Goal: Information Seeking & Learning: Learn about a topic

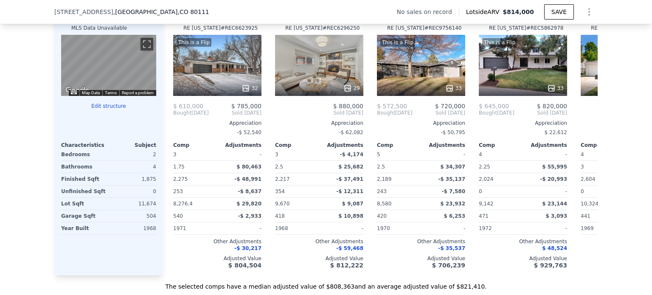
scroll to position [849, 0]
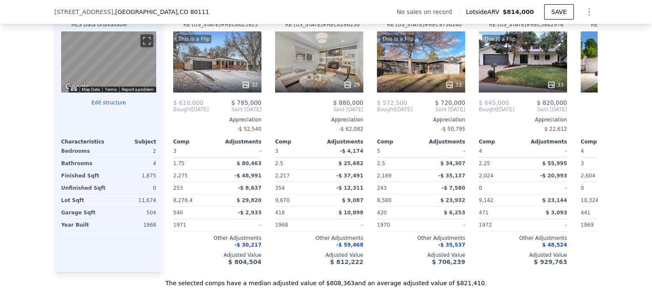
click at [304, 88] on div "29" at bounding box center [319, 85] width 81 height 8
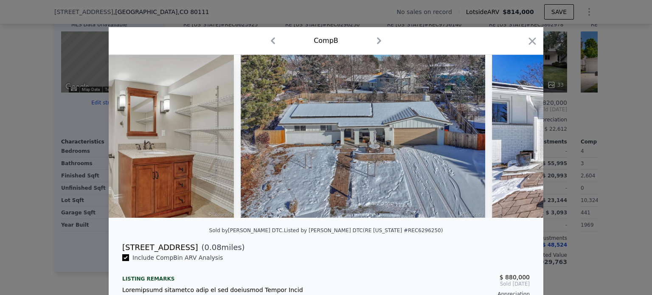
scroll to position [0, 4400]
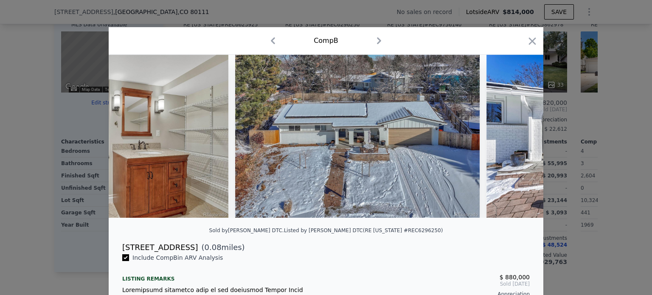
click at [529, 45] on icon "button" at bounding box center [532, 40] width 7 height 7
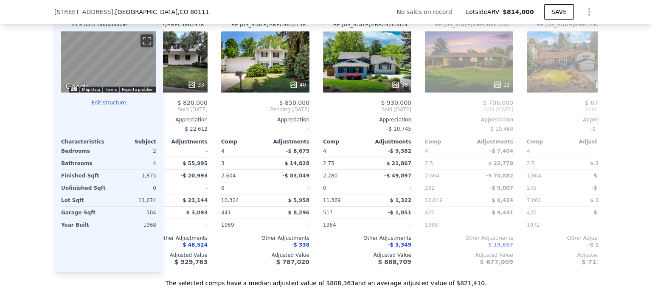
scroll to position [0, 361]
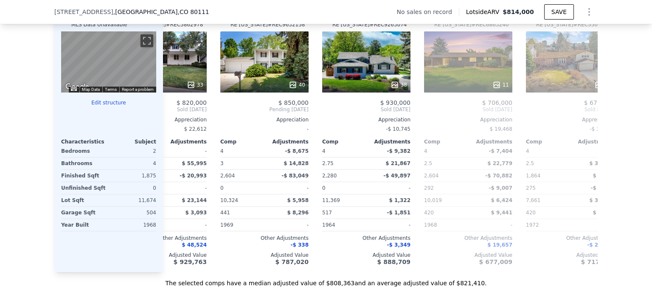
click at [374, 73] on div "38" at bounding box center [366, 61] width 88 height 61
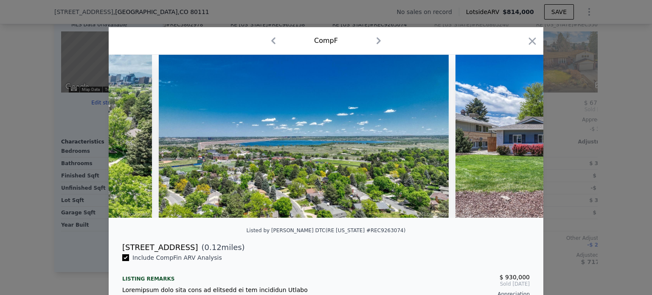
scroll to position [0, 9130]
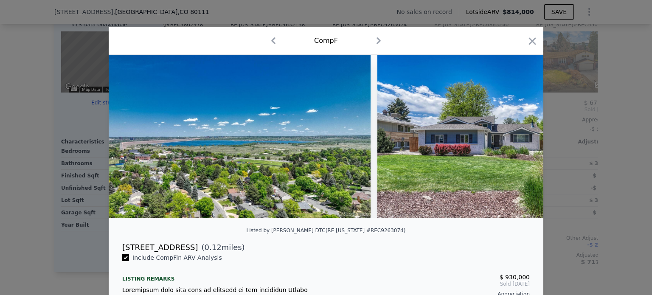
click at [532, 41] on icon "button" at bounding box center [533, 41] width 12 height 12
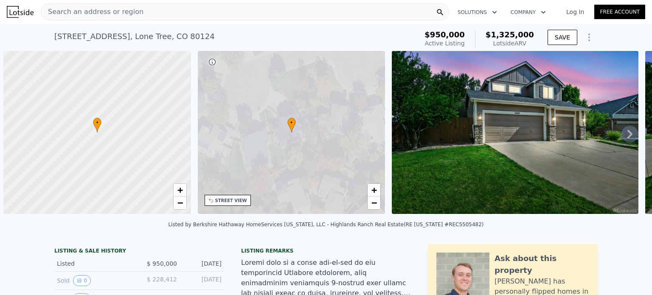
scroll to position [0, 3]
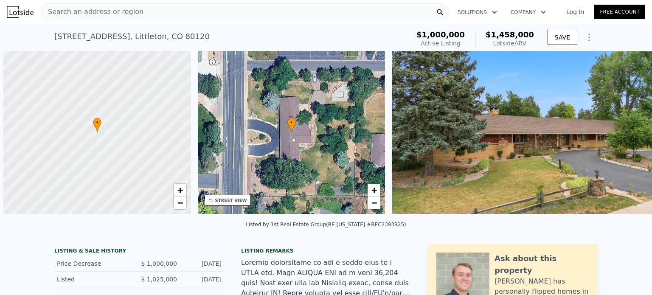
scroll to position [0, 3]
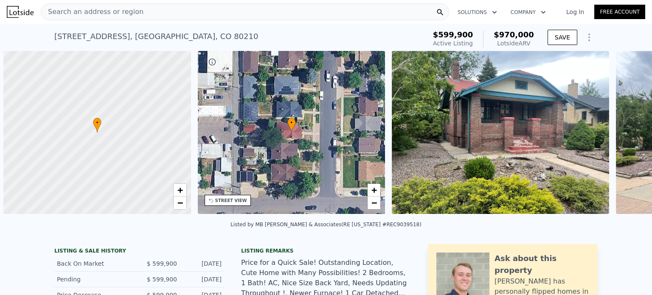
scroll to position [0, 3]
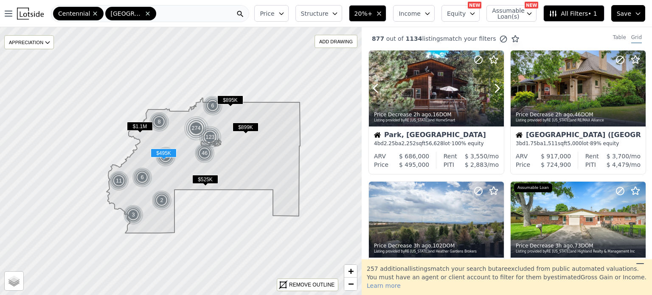
click at [454, 89] on div at bounding box center [477, 78] width 54 height 54
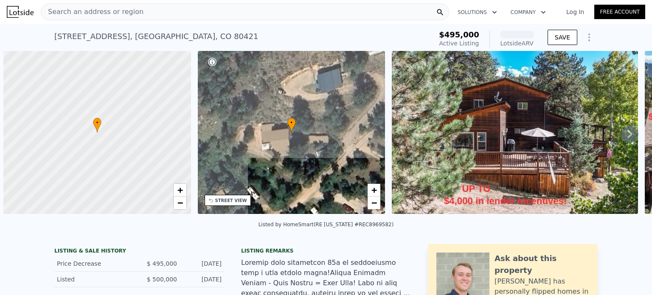
click at [117, 12] on span "Search an address or region" at bounding box center [92, 12] width 102 height 10
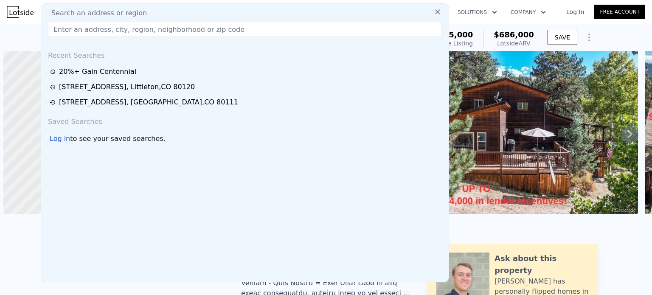
scroll to position [0, 3]
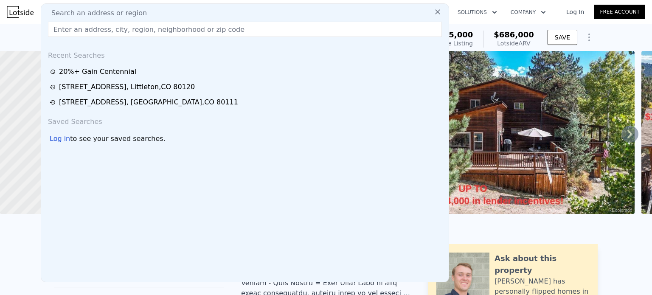
type input "[STREET_ADDRESS]"
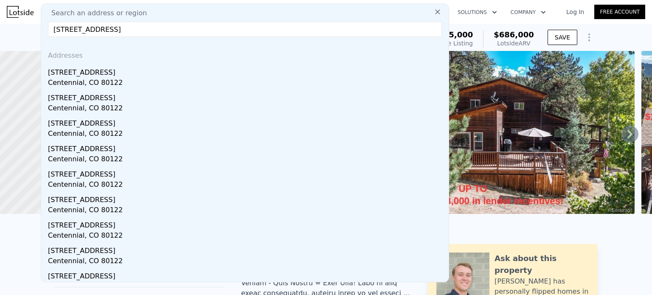
click at [100, 77] on div "[STREET_ADDRESS]" at bounding box center [247, 71] width 398 height 14
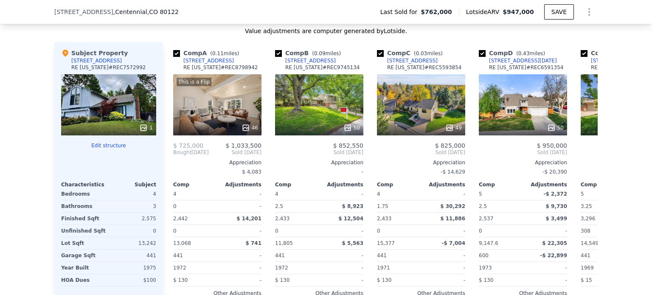
scroll to position [845, 0]
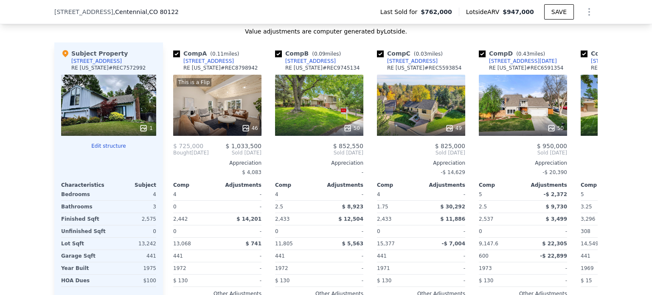
click at [212, 119] on div "This is a Flip 46" at bounding box center [217, 105] width 88 height 61
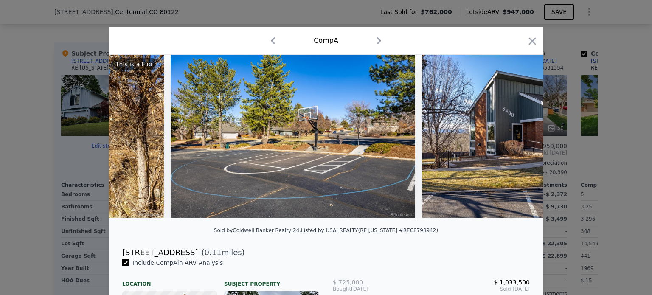
scroll to position [0, 10737]
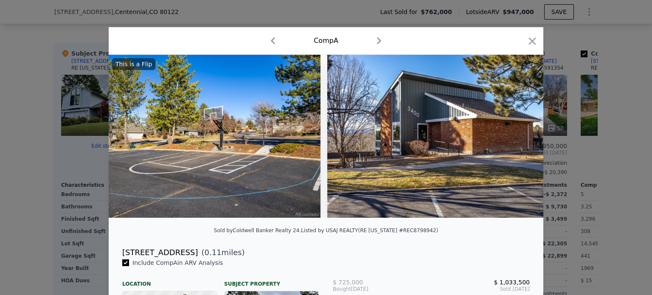
click at [527, 37] on icon "button" at bounding box center [533, 41] width 12 height 12
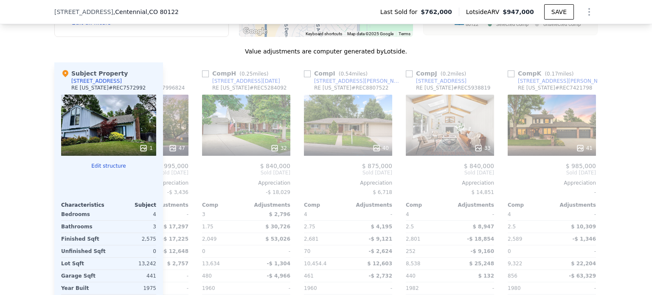
scroll to position [0, 681]
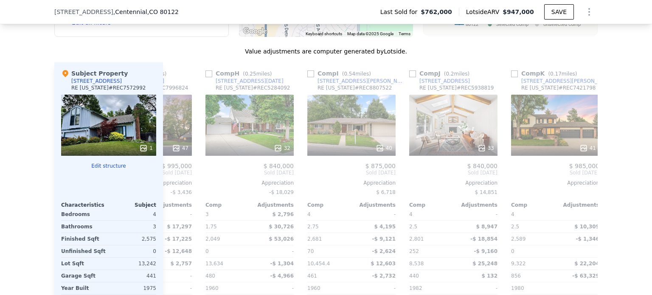
click at [465, 163] on div "Comp J ( 0.2 miles) 7344 S Fillmore Cir RE Colorado # REC5938819 33 $ 840,000 S…" at bounding box center [453, 204] width 95 height 285
click at [460, 150] on div "33" at bounding box center [453, 148] width 81 height 8
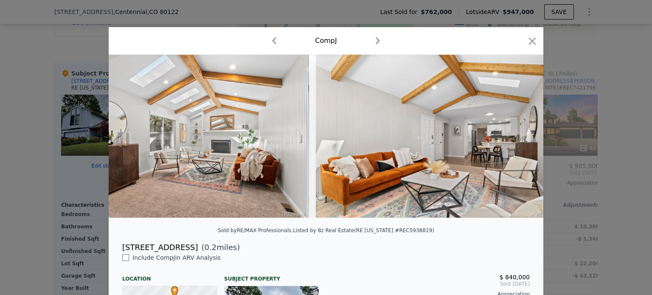
scroll to position [0, 2030]
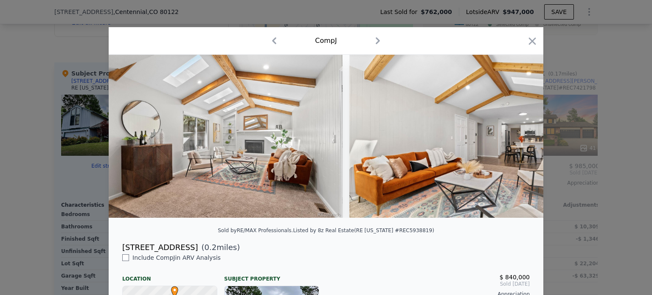
click at [529, 40] on icon "button" at bounding box center [532, 40] width 7 height 7
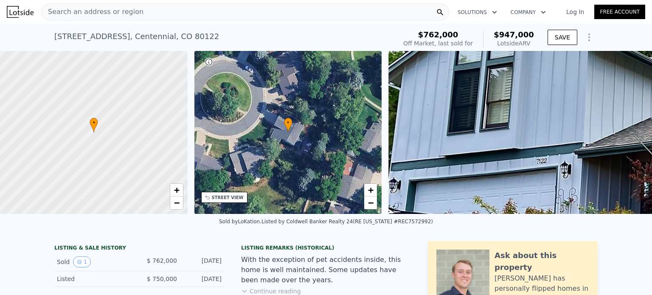
click at [245, 9] on div "Search an address or region" at bounding box center [245, 11] width 409 height 17
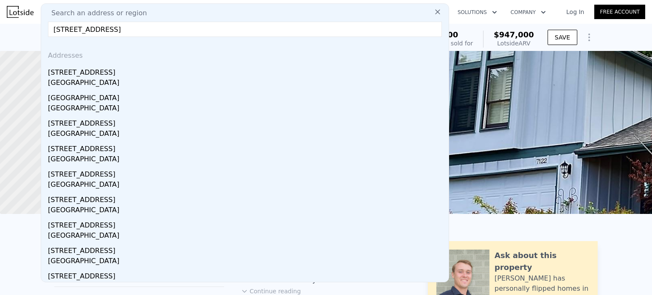
type input "402 Hearthstone Ave, Brighton, CO 80601"
click at [120, 70] on div "402 Hearthstone Ave" at bounding box center [247, 71] width 398 height 14
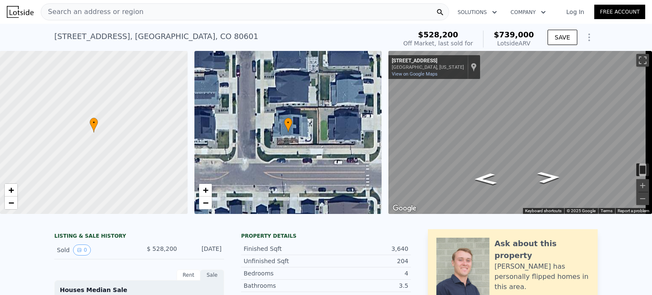
click at [134, 16] on div "Search an address or region" at bounding box center [245, 11] width 409 height 17
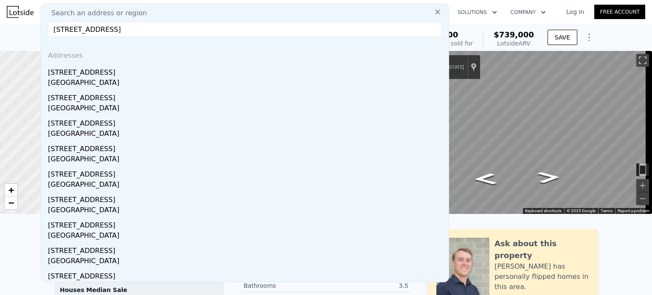
type input "9131 Fraser River st, Littleton, CO 80125"
click at [133, 79] on div "Douglas County, CO 80125" at bounding box center [247, 84] width 398 height 12
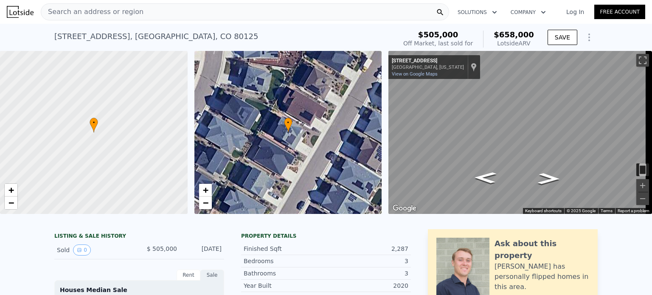
click at [206, 13] on div "Search an address or region" at bounding box center [245, 11] width 409 height 17
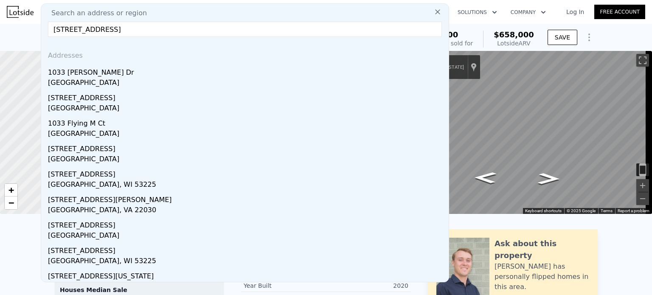
type input "3213 W 1033 ave broomfiled"
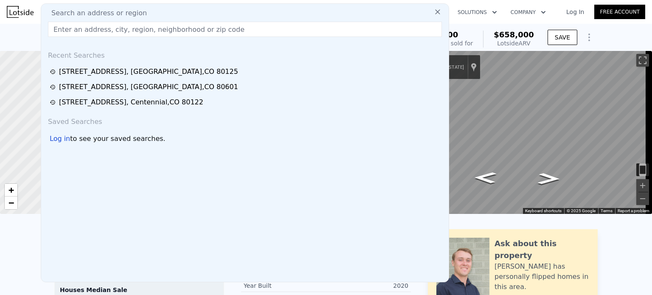
paste input "3213 W 133rd Ave, Broomfield, CO 80020"
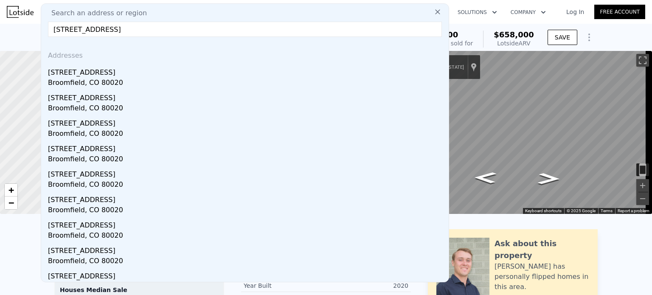
type input "3213 W 133rd Ave, Broomfield, CO 80020"
click at [115, 82] on div "Broomfield, CO 80020" at bounding box center [247, 84] width 398 height 12
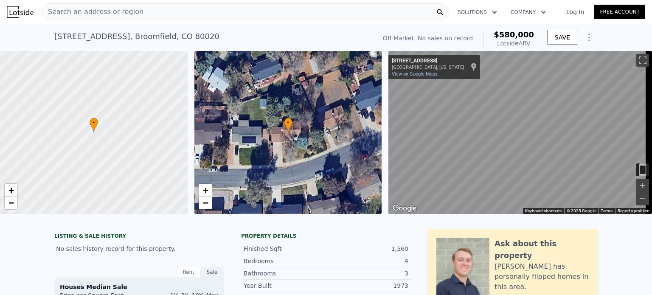
click at [584, 38] on icon "Show Options" at bounding box center [589, 37] width 10 height 10
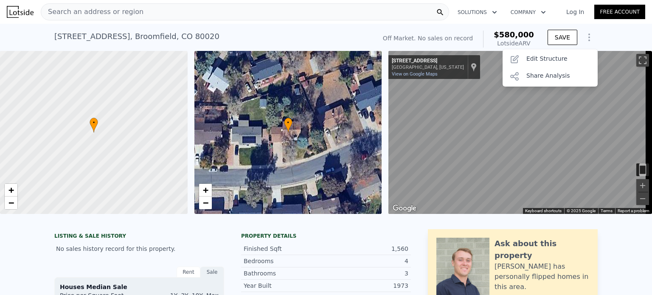
click at [549, 57] on div "Edit Structure" at bounding box center [550, 59] width 95 height 17
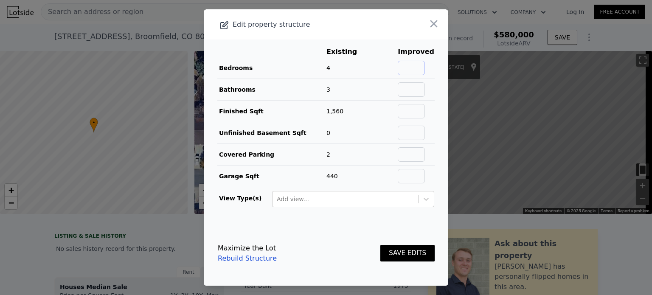
click at [409, 69] on input "text" at bounding box center [411, 68] width 27 height 14
click at [377, 32] on header "Edit property structure" at bounding box center [326, 24] width 245 height 30
click at [412, 110] on input "text" at bounding box center [411, 111] width 27 height 14
click at [406, 66] on input "text" at bounding box center [411, 68] width 27 height 14
type input "4"
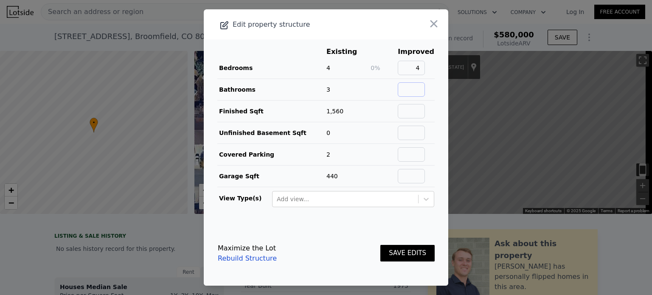
click at [407, 86] on input "text" at bounding box center [411, 89] width 27 height 14
type input "3"
click at [435, 128] on main "Existing Improved Bedrooms 4 0% 4 Bathrooms 3 0% 3 Finished Sqft 1,560 Unfinish…" at bounding box center [326, 130] width 245 height 182
click at [409, 111] on input "text" at bounding box center [411, 111] width 27 height 14
click at [431, 26] on icon "button" at bounding box center [434, 23] width 7 height 7
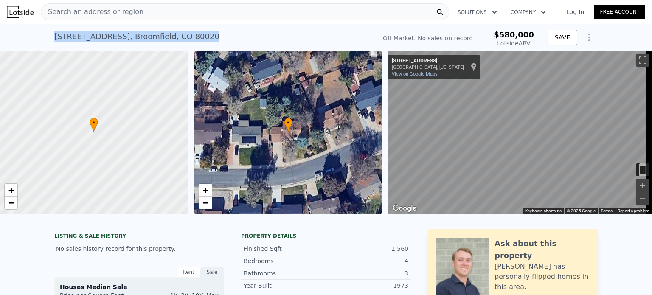
drag, startPoint x: 192, startPoint y: 39, endPoint x: 44, endPoint y: 40, distance: 148.7
click at [44, 40] on div "3213 W 133rd Ave , Broomfield , CO 80020 No sales on record (~ARV $580k ) Off M…" at bounding box center [326, 37] width 652 height 27
copy div "3213 W 133rd Ave , Broomfield , CO 80020"
click at [584, 38] on icon "Show Options" at bounding box center [589, 37] width 10 height 10
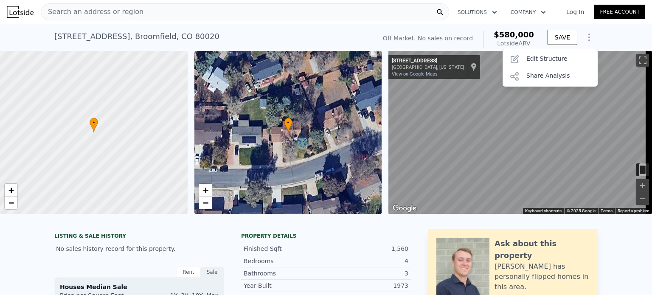
click at [552, 55] on div "Edit Structure" at bounding box center [550, 59] width 95 height 17
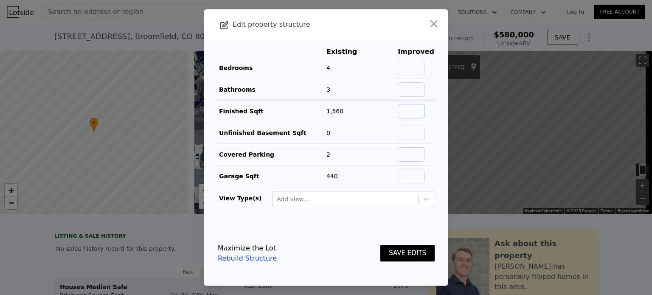
click at [407, 108] on input "text" at bounding box center [411, 111] width 27 height 14
type input "2340"
click at [406, 95] on input "text" at bounding box center [411, 89] width 27 height 14
type input "3"
click at [401, 66] on input "text" at bounding box center [411, 68] width 27 height 14
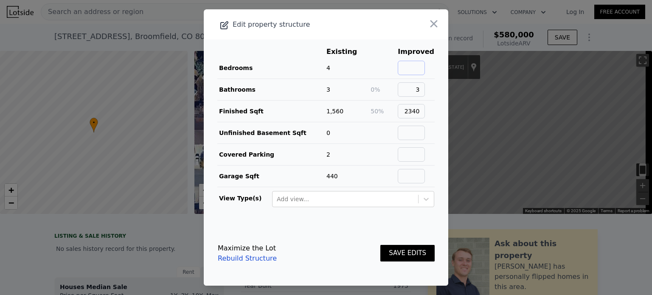
type input "4"
type input "5"
click at [413, 87] on input "3" at bounding box center [411, 89] width 27 height 14
click at [420, 90] on input "3" at bounding box center [411, 89] width 27 height 14
type input "3.25"
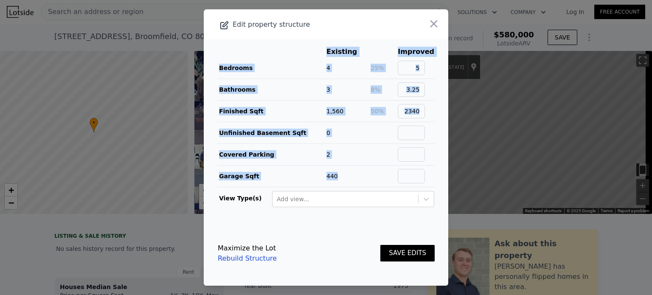
drag, startPoint x: 438, startPoint y: 119, endPoint x: 398, endPoint y: 173, distance: 67.7
click at [398, 173] on main "Existing Improved Bedrooms 4 25% 5 Bathrooms 3 8% 3.25 Finished Sqft 1,560 50% …" at bounding box center [326, 130] width 245 height 182
click at [403, 250] on button "SAVE EDITS" at bounding box center [408, 253] width 54 height 17
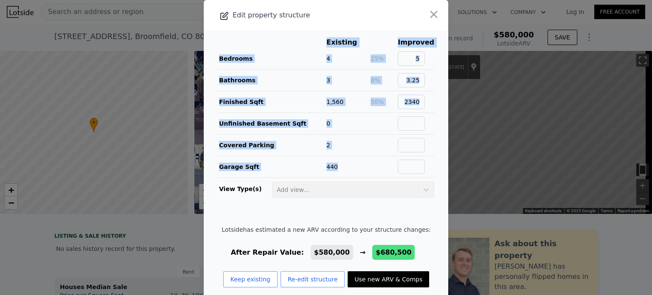
click at [386, 282] on button "Use new ARV & Comps" at bounding box center [389, 279] width 82 height 16
type input "3"
type input "1.75"
type input "3"
type input "1756"
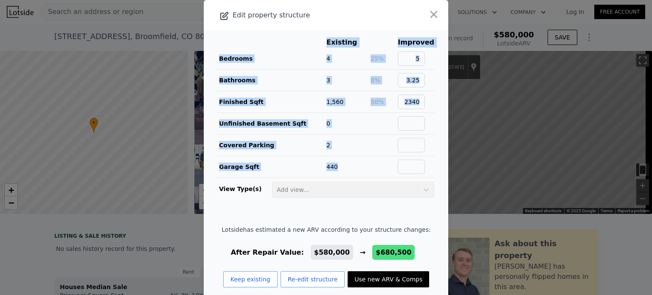
type input "2870"
type input "9365"
checkbox input "true"
type input "$ 680,500"
type input "$ 123,966"
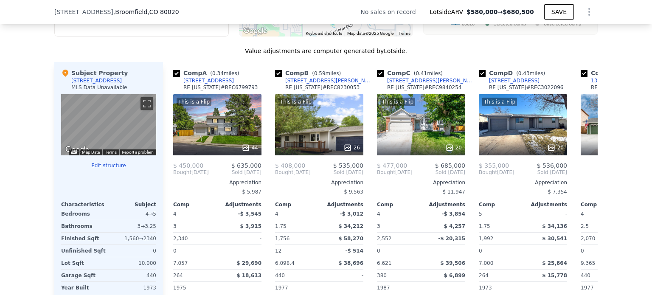
scroll to position [783, 0]
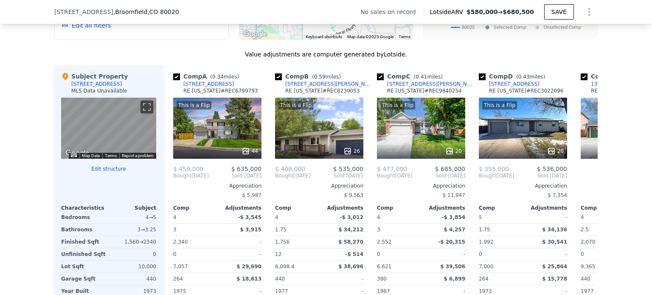
type input "2"
type input "0"
type input "2.5"
type input "1221"
type input "1992"
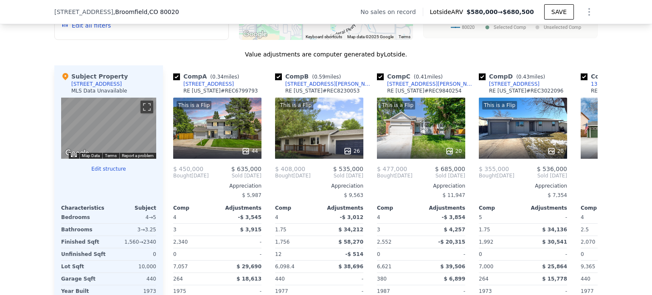
type input "9104"
checkbox input "false"
type input "$ 580,000"
type input "$ 29,999"
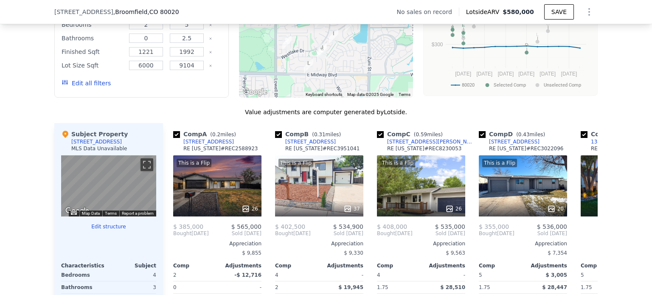
scroll to position [729, 0]
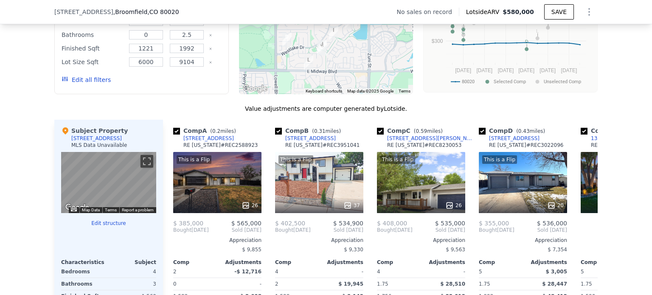
click at [214, 181] on div "This is a Flip 26" at bounding box center [217, 182] width 88 height 61
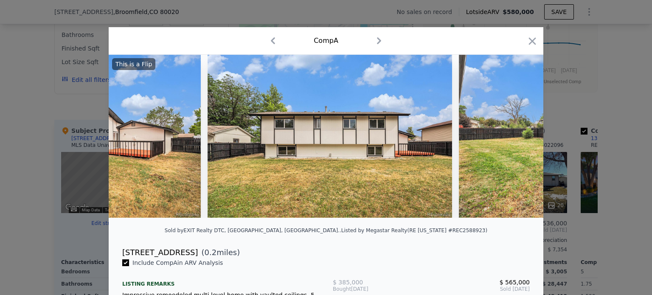
scroll to position [0, 5988]
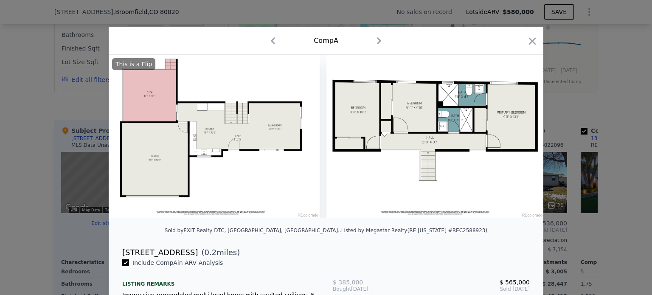
click at [529, 43] on icon "button" at bounding box center [532, 40] width 7 height 7
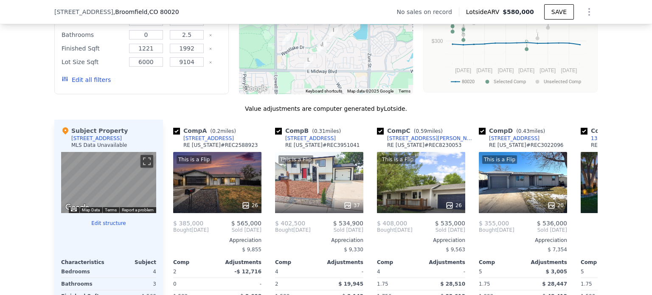
click at [585, 14] on icon "Show Options" at bounding box center [589, 12] width 10 height 10
click at [546, 36] on div "Edit Structure" at bounding box center [550, 33] width 95 height 17
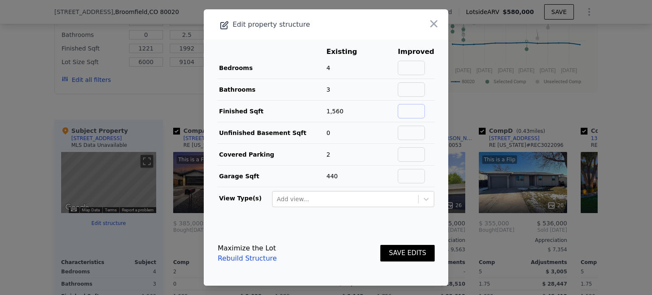
click at [402, 110] on input "text" at bounding box center [411, 111] width 27 height 14
click at [409, 112] on input "text" at bounding box center [411, 111] width 27 height 14
type input "2340"
click at [415, 64] on input "text" at bounding box center [411, 68] width 27 height 14
type input "5"
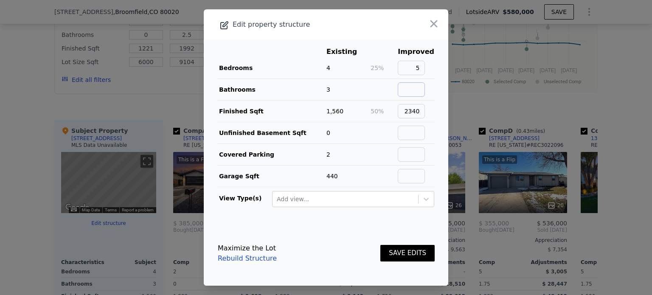
click at [414, 91] on input "text" at bounding box center [411, 89] width 27 height 14
type input "4"
click at [397, 254] on button "SAVE EDITS" at bounding box center [408, 253] width 54 height 17
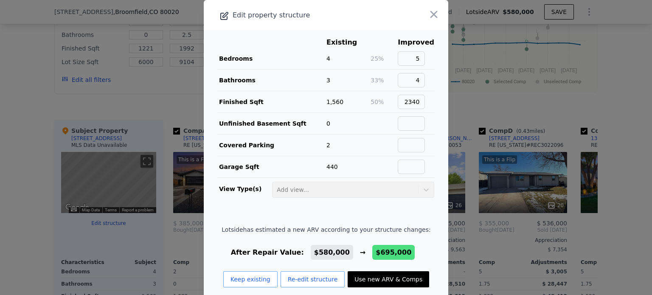
click at [387, 276] on button "Use new ARV & Comps" at bounding box center [389, 279] width 82 height 16
type input "3"
type input "1.75"
type input "3"
type input "1756"
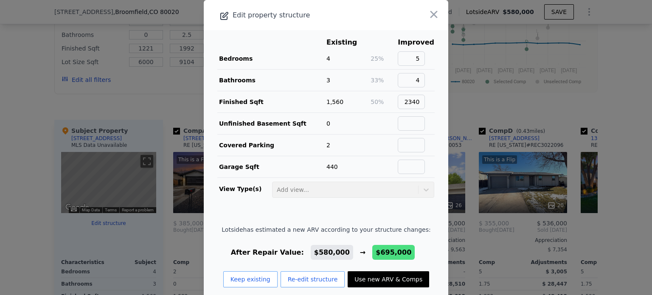
type input "2870"
type input "9365"
checkbox input "true"
type input "$ 695,000"
type input "$ 137,525"
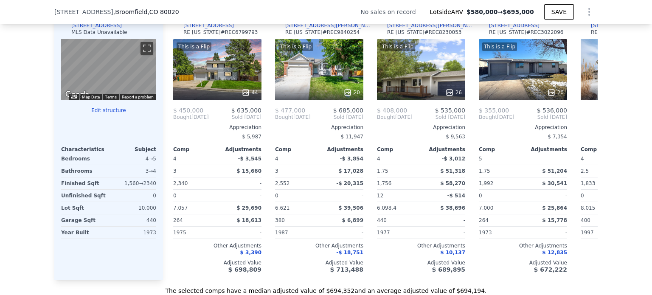
click at [236, 83] on div "This is a Flip 44" at bounding box center [217, 69] width 88 height 61
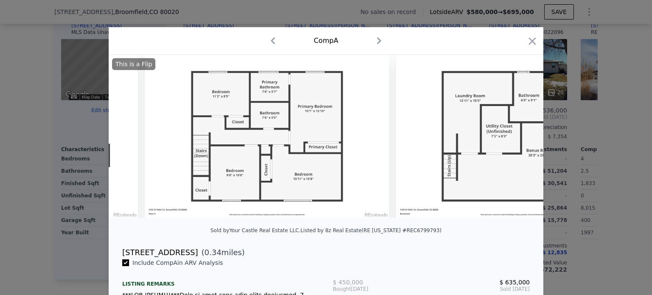
scroll to position [0, 10435]
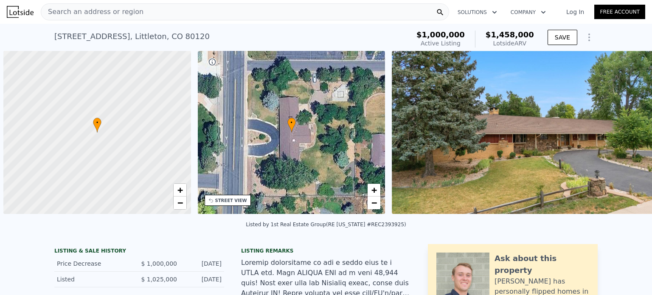
scroll to position [0, 3]
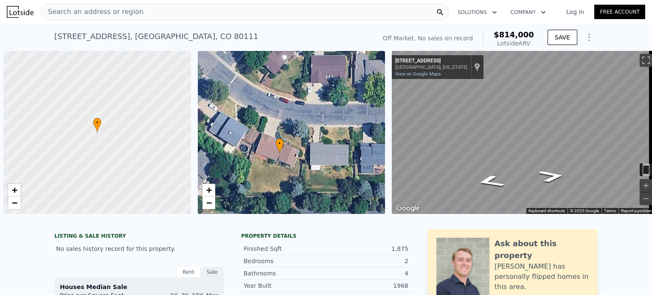
scroll to position [0, 586]
